Goal: Task Accomplishment & Management: Complete application form

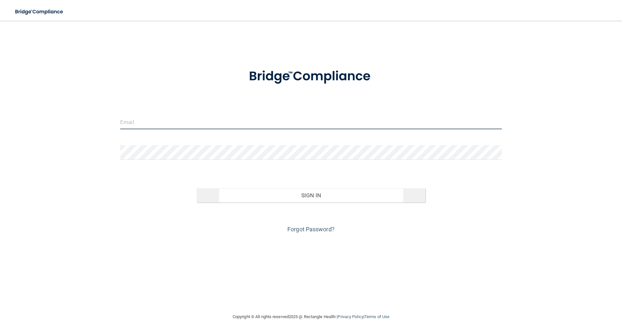
type input "elizabethc@pcihipaa.com"
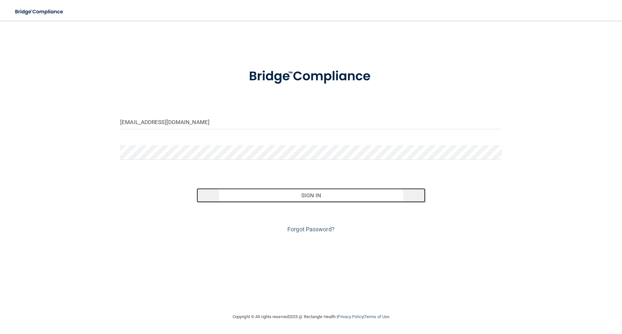
click at [318, 196] on button "Sign In" at bounding box center [311, 195] width 229 height 14
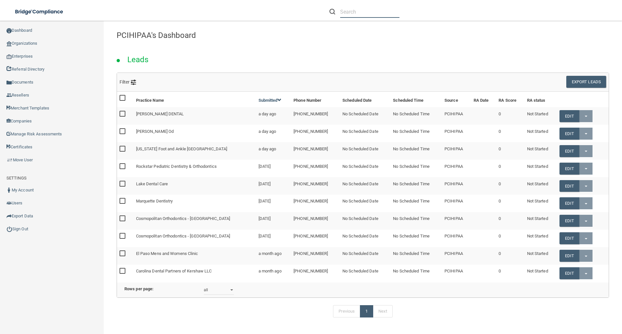
click at [349, 15] on input "text" at bounding box center [369, 12] width 59 height 12
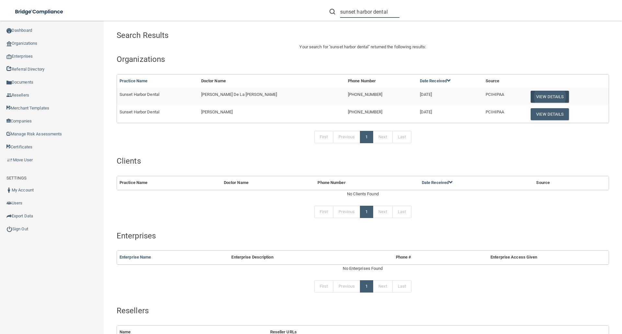
type input "sunset harbor dental"
click at [531, 98] on button "View Details" at bounding box center [550, 97] width 38 height 12
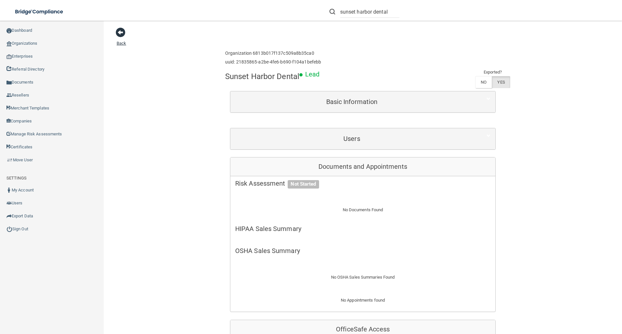
click at [120, 32] on span at bounding box center [121, 33] width 10 height 10
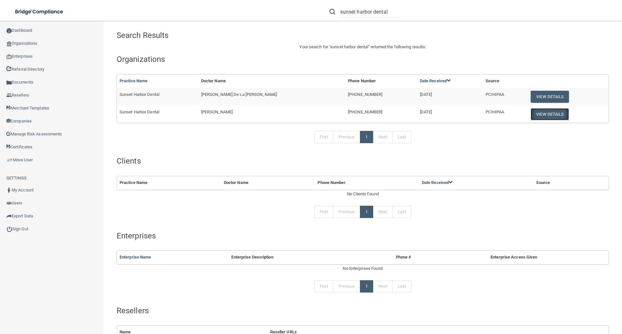
click at [531, 117] on button "View Details" at bounding box center [550, 114] width 38 height 12
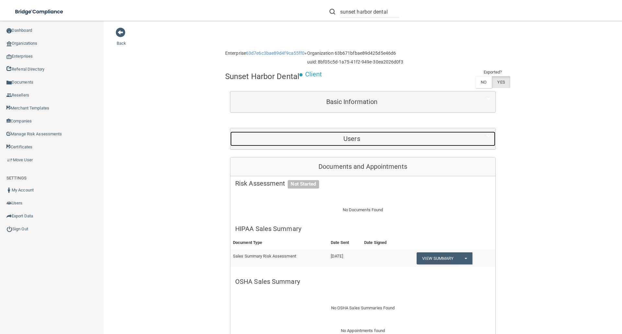
drag, startPoint x: 351, startPoint y: 137, endPoint x: 390, endPoint y: 138, distance: 39.2
click at [352, 137] on h5 "Users" at bounding box center [351, 138] width 233 height 7
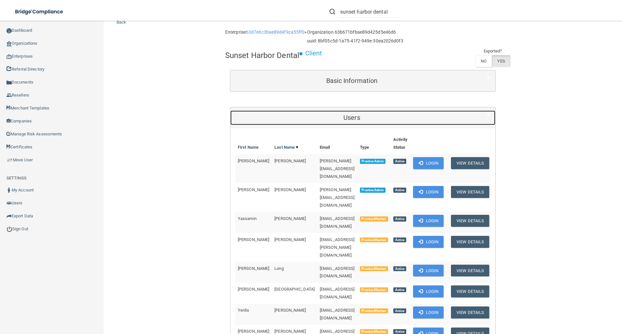
scroll to position [97, 0]
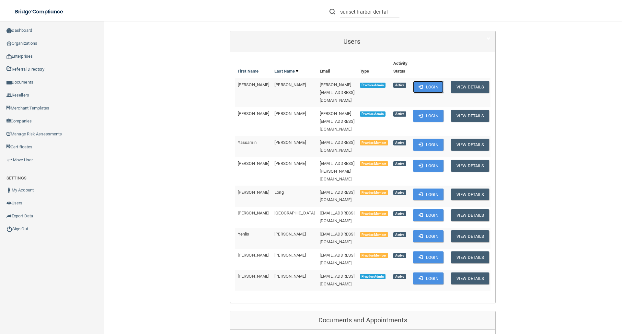
drag, startPoint x: 428, startPoint y: 84, endPoint x: 427, endPoint y: 91, distance: 7.4
click at [428, 84] on button "Login" at bounding box center [428, 87] width 31 height 12
click at [392, 12] on input "sunset harbor dental" at bounding box center [369, 12] width 59 height 12
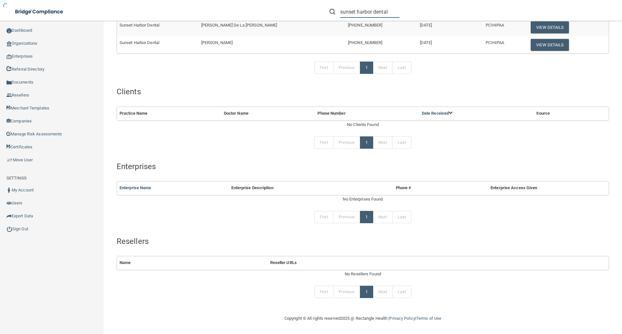
scroll to position [69, 0]
drag, startPoint x: 517, startPoint y: 42, endPoint x: 393, endPoint y: 81, distance: 129.6
click at [531, 42] on button "View Details" at bounding box center [550, 45] width 38 height 12
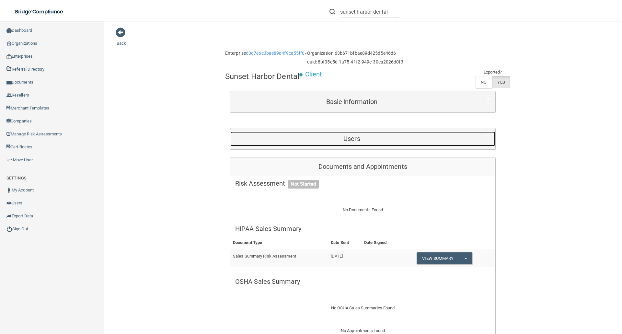
click at [350, 140] on h5 "Users" at bounding box center [351, 138] width 233 height 7
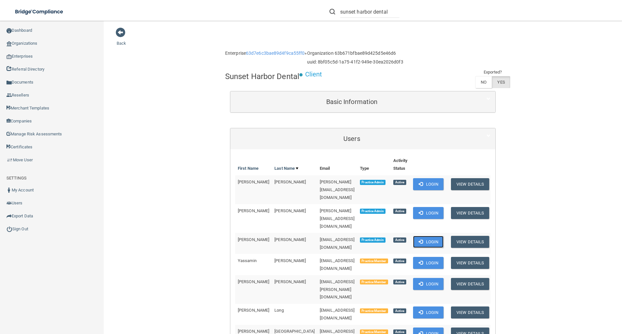
drag, startPoint x: 430, startPoint y: 217, endPoint x: 394, endPoint y: 218, distance: 36.0
click at [430, 236] on button "Login" at bounding box center [428, 242] width 31 height 12
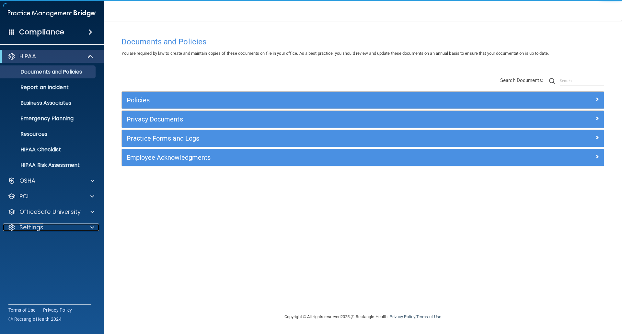
drag, startPoint x: 33, startPoint y: 229, endPoint x: 31, endPoint y: 235, distance: 5.8
click at [33, 229] on p "Settings" at bounding box center [31, 228] width 24 height 8
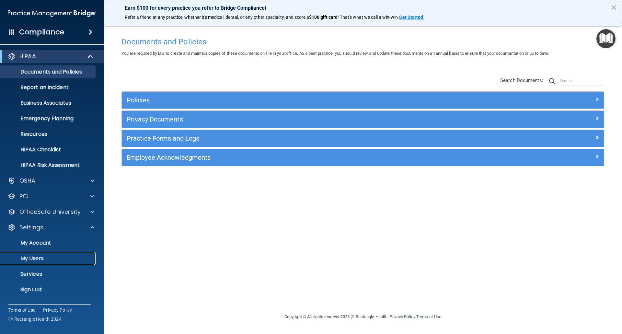
click at [32, 255] on p "My Users" at bounding box center [48, 258] width 88 height 6
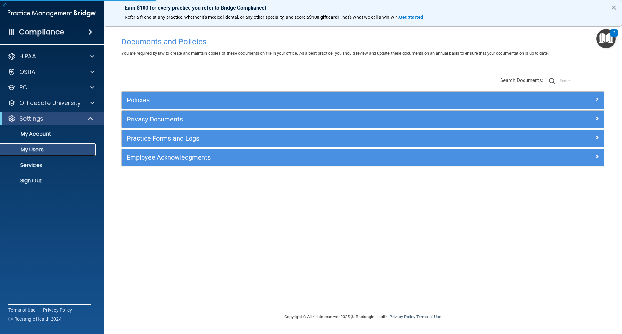
select select "20"
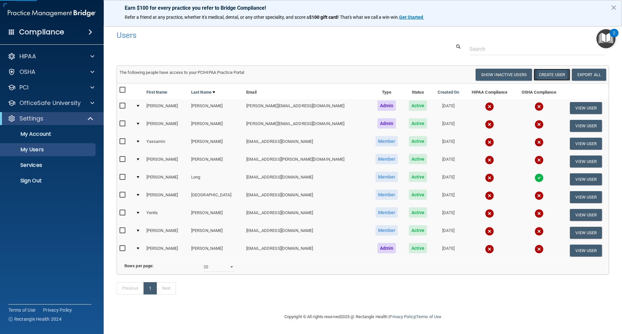
click at [537, 73] on button "Create User" at bounding box center [552, 75] width 37 height 12
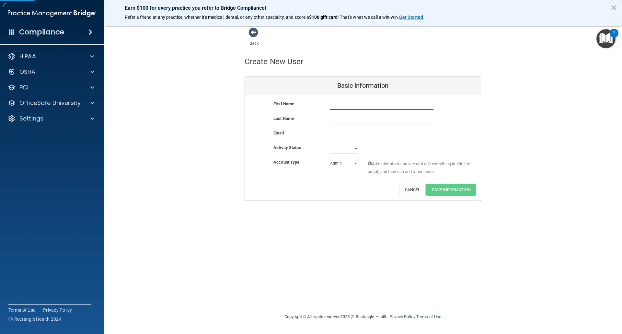
drag, startPoint x: 332, startPoint y: 106, endPoint x: 347, endPoint y: 109, distance: 15.5
click at [332, 106] on input "text" at bounding box center [381, 105] width 103 height 10
type input "[PERSON_NAME]"
type input "l"
type input "[PERSON_NAME]"
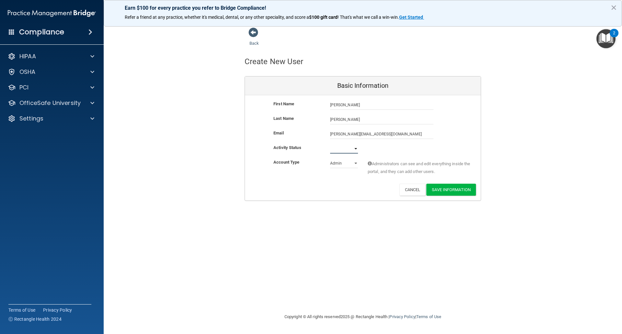
click at [342, 151] on select "Active Inactive" at bounding box center [344, 149] width 28 height 10
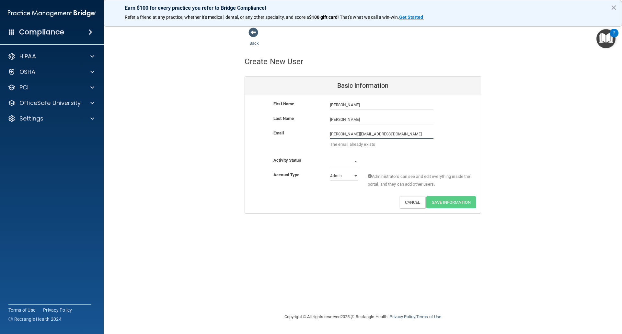
click at [341, 134] on input "ashley@blueseadental.com" at bounding box center [381, 134] width 103 height 10
click at [330, 135] on input "ashley@blueseadental.com" at bounding box center [381, 134] width 103 height 10
type input "[EMAIL_ADDRESS][DOMAIN_NAME]"
click at [338, 161] on div "First Name Ashley Lemus Ashley Last Name Lemus Email sunsetashley@blueseadental…" at bounding box center [363, 154] width 236 height 118
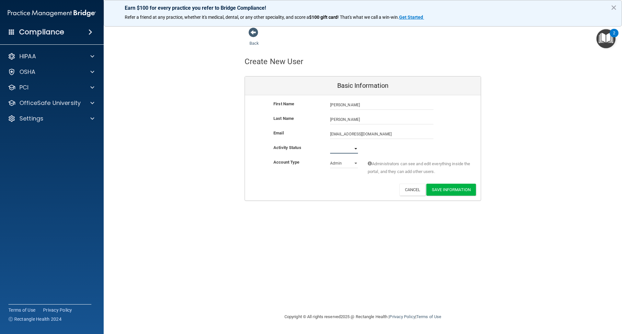
select select "active"
click at [330, 144] on select "Active Inactive" at bounding box center [344, 149] width 28 height 10
click at [447, 190] on button "Save Information" at bounding box center [452, 190] width 50 height 12
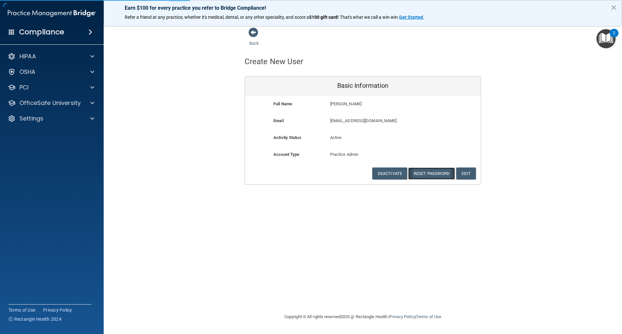
click at [427, 172] on button "Reset Password" at bounding box center [431, 174] width 47 height 12
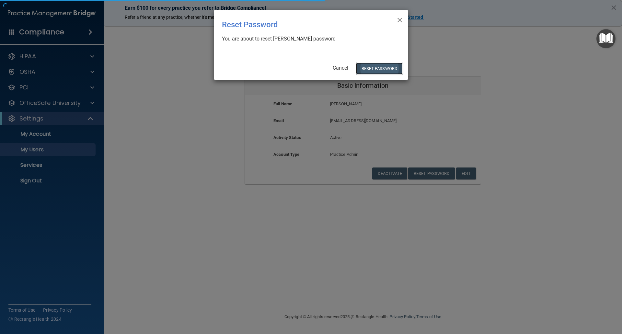
drag, startPoint x: 381, startPoint y: 70, endPoint x: 389, endPoint y: 73, distance: 8.0
click at [382, 69] on button "Reset Password" at bounding box center [379, 69] width 47 height 12
select select "20"
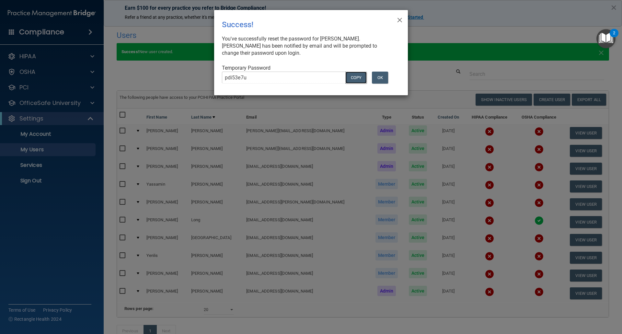
click at [351, 76] on button "COPY" at bounding box center [356, 78] width 21 height 12
click at [381, 77] on button "OK" at bounding box center [380, 78] width 16 height 12
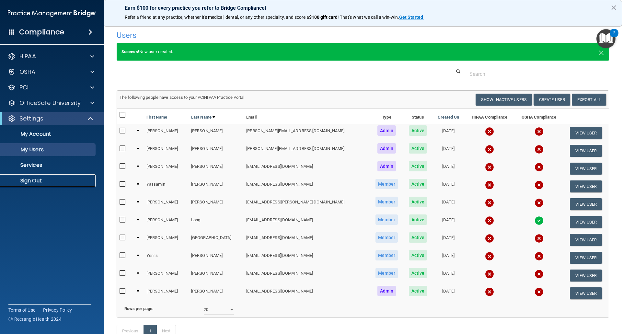
drag, startPoint x: 40, startPoint y: 178, endPoint x: 44, endPoint y: 181, distance: 5.6
click at [40, 178] on p "Sign Out" at bounding box center [48, 181] width 88 height 6
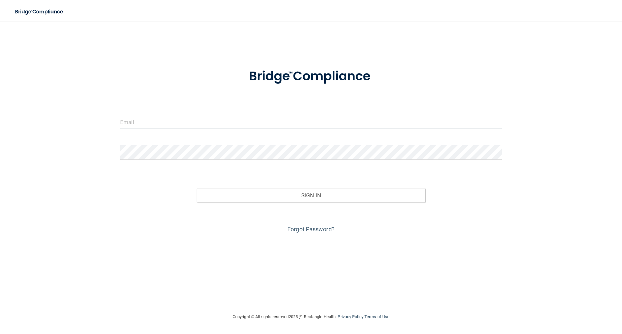
type input "elizabethc@pcihipaa.com"
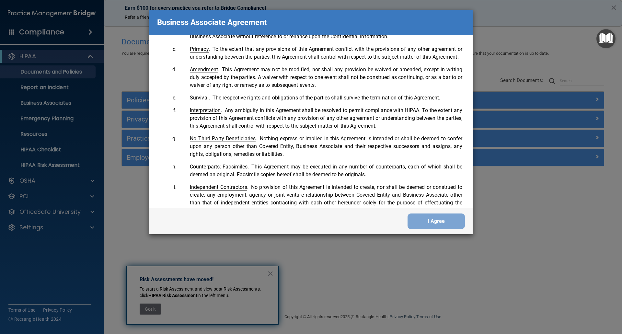
scroll to position [1322, 0]
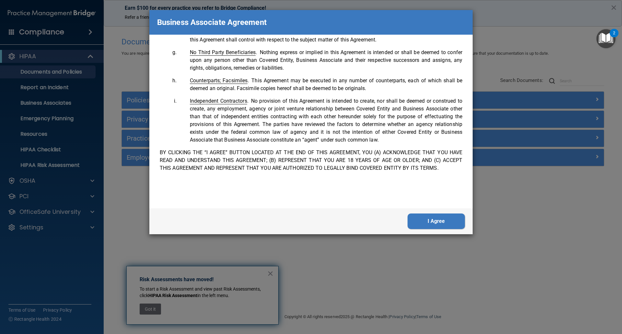
click at [440, 223] on button "I Agree" at bounding box center [436, 222] width 57 height 16
click at [441, 224] on div "Business Associate Agreement Please sign this updated Business Associate Agreem…" at bounding box center [311, 167] width 622 height 334
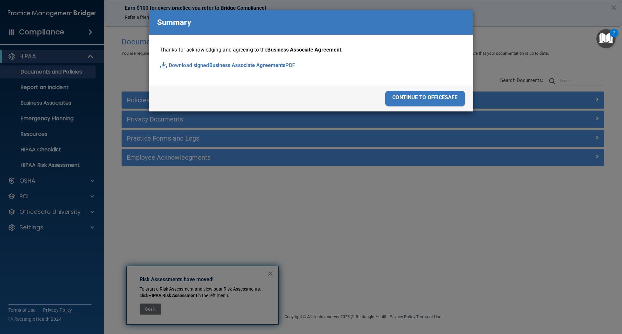
click at [431, 96] on div "continue to officesafe" at bounding box center [425, 99] width 80 height 16
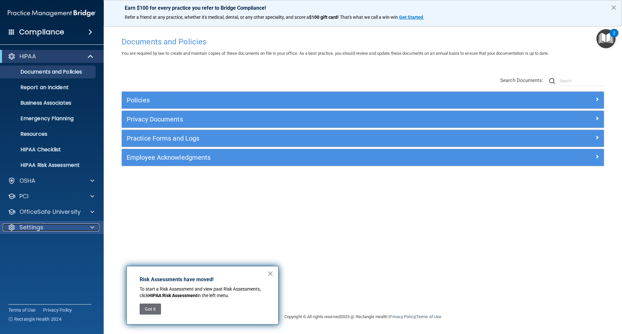
click at [40, 226] on p "Settings" at bounding box center [31, 228] width 24 height 8
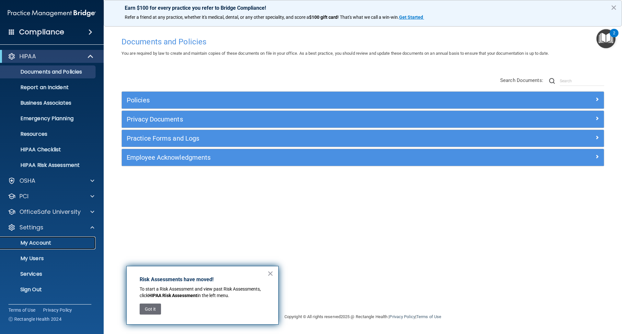
click at [41, 241] on p "My Account" at bounding box center [48, 243] width 88 height 6
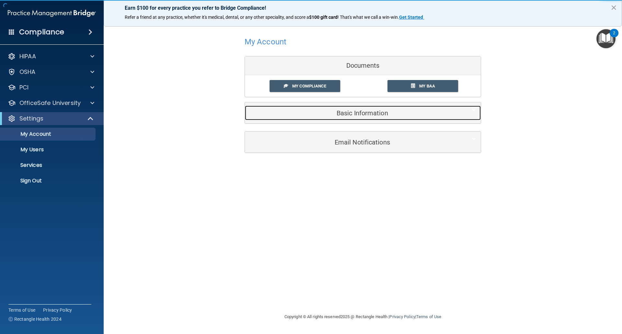
click at [368, 111] on h5 "Basic Information" at bounding box center [353, 113] width 206 height 7
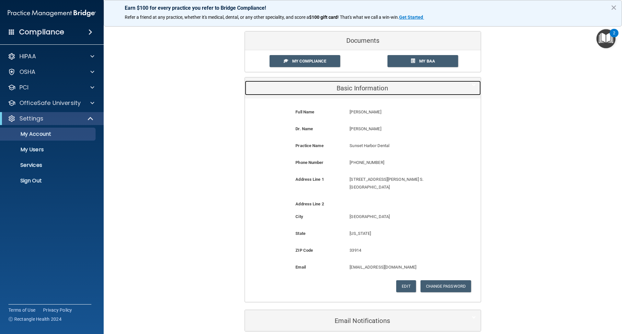
scroll to position [48, 0]
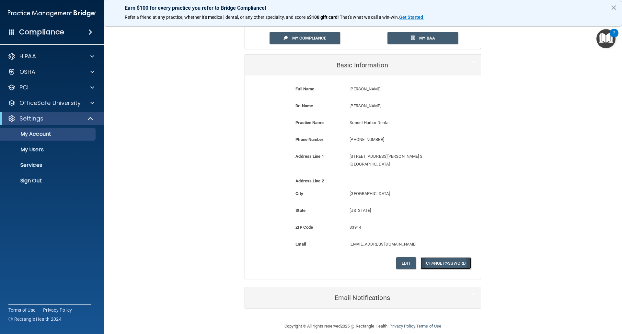
click at [448, 257] on button "Change Password" at bounding box center [446, 263] width 51 height 12
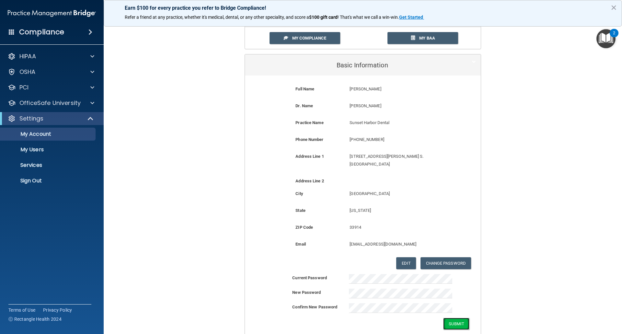
click at [456, 318] on button "Submit" at bounding box center [456, 324] width 26 height 12
